Goal: Task Accomplishment & Management: Manage account settings

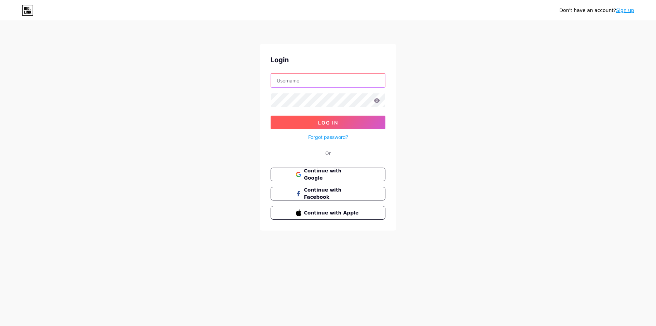
type input "[EMAIL_ADDRESS][DOMAIN_NAME]"
click at [325, 123] on span "Log In" at bounding box center [328, 123] width 20 height 6
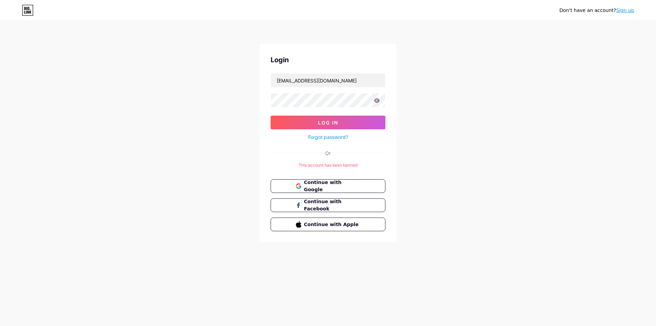
click at [175, 128] on div "Don't have an account? Sign up Login [EMAIL_ADDRESS][DOMAIN_NAME] Log In Forgot…" at bounding box center [328, 132] width 656 height 264
